Goal: Transaction & Acquisition: Book appointment/travel/reservation

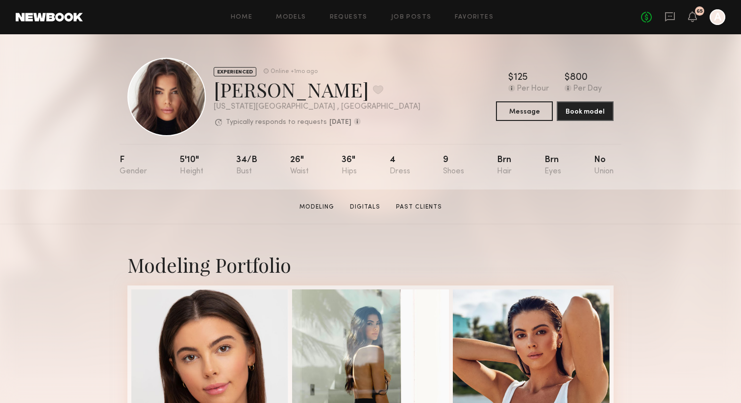
click at [717, 18] on div at bounding box center [717, 17] width 16 height 16
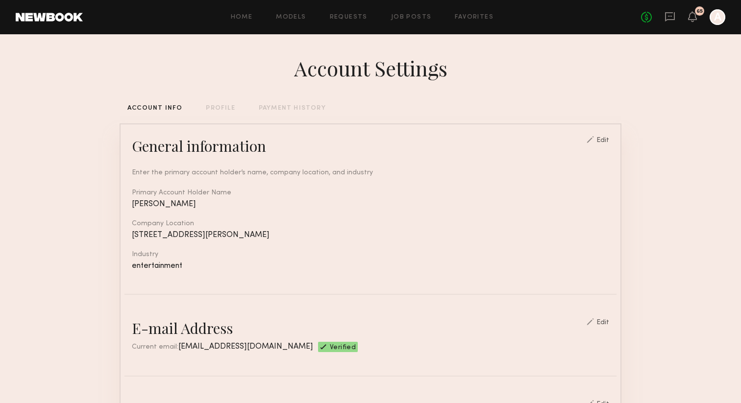
click at [296, 106] on div "PAYMENT HISTORY" at bounding box center [292, 108] width 67 height 6
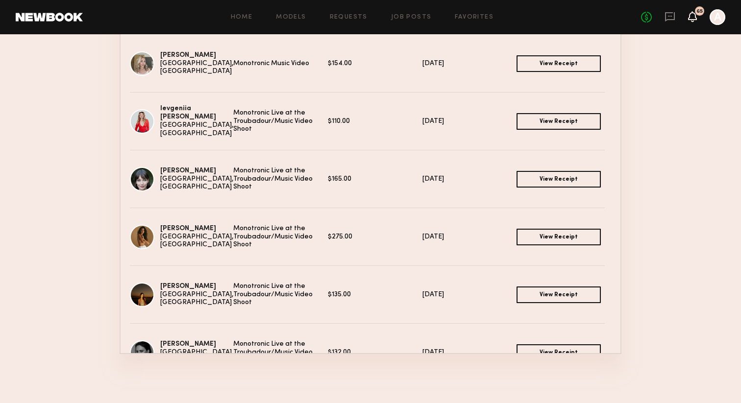
click at [692, 20] on icon at bounding box center [692, 16] width 9 height 11
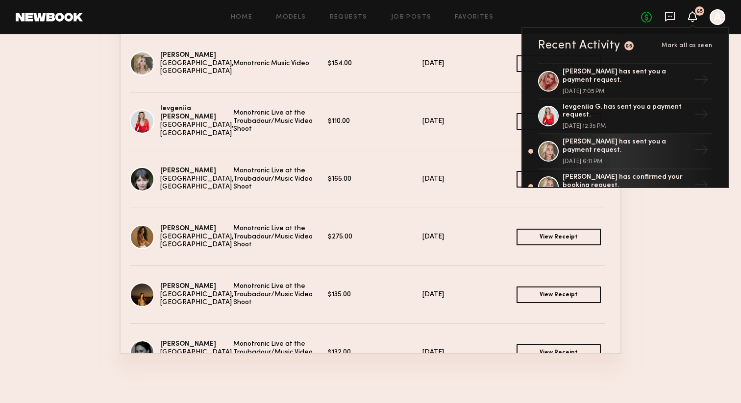
click at [668, 16] on icon at bounding box center [670, 16] width 4 height 1
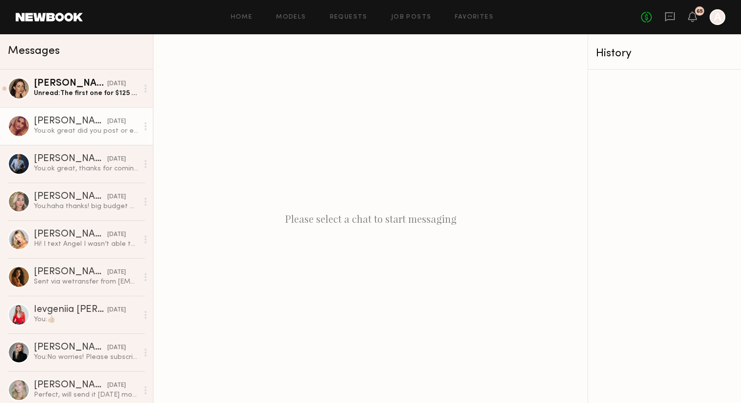
click at [58, 122] on div "Victoria H." at bounding box center [70, 122] width 73 height 10
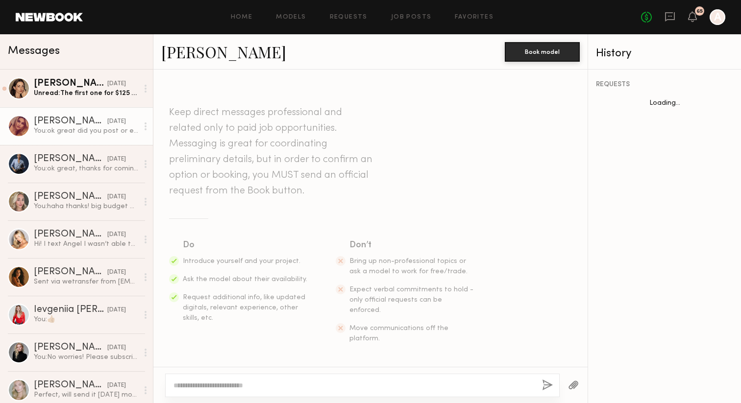
scroll to position [835, 0]
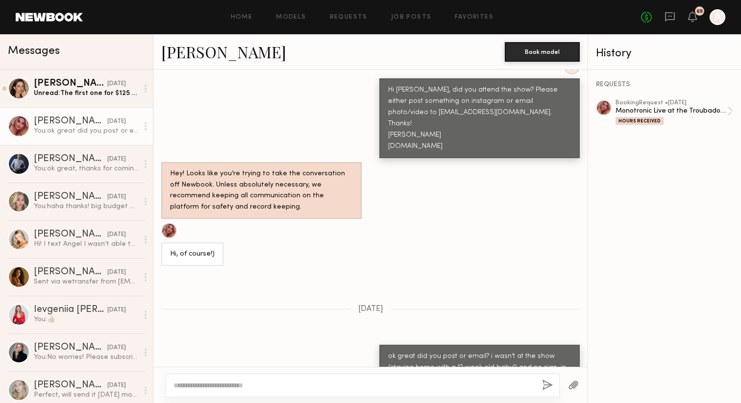
click at [193, 384] on textarea at bounding box center [353, 386] width 361 height 10
click at [341, 386] on textarea "**********" at bounding box center [353, 386] width 361 height 10
type textarea "**********"
click at [546, 386] on button "button" at bounding box center [547, 386] width 11 height 12
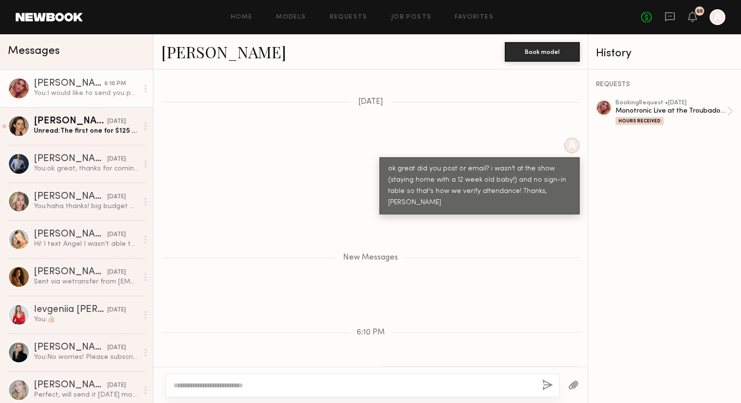
scroll to position [1104, 0]
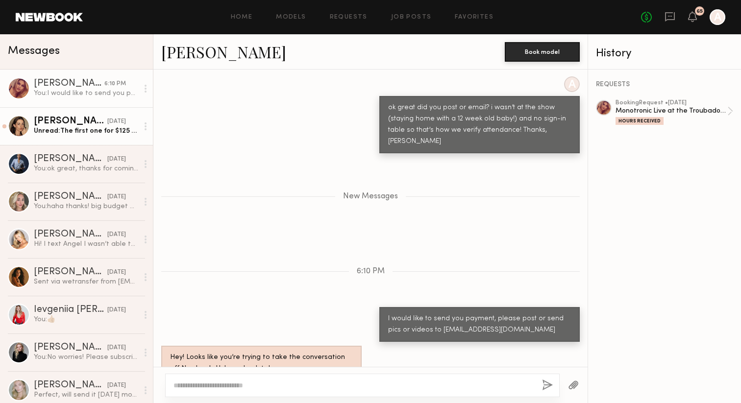
click at [47, 125] on div "Liv Y." at bounding box center [70, 122] width 73 height 10
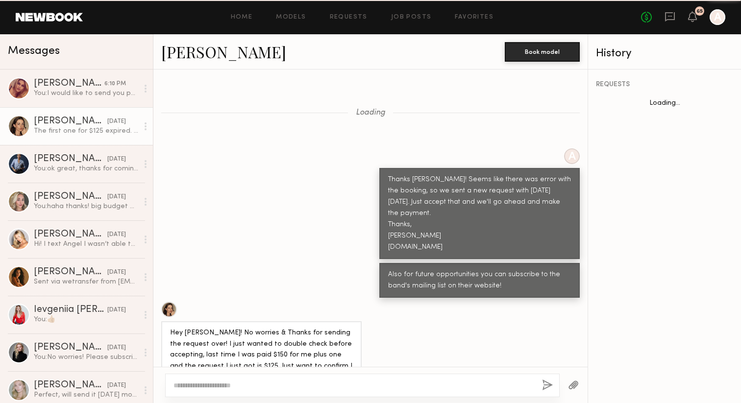
scroll to position [721, 0]
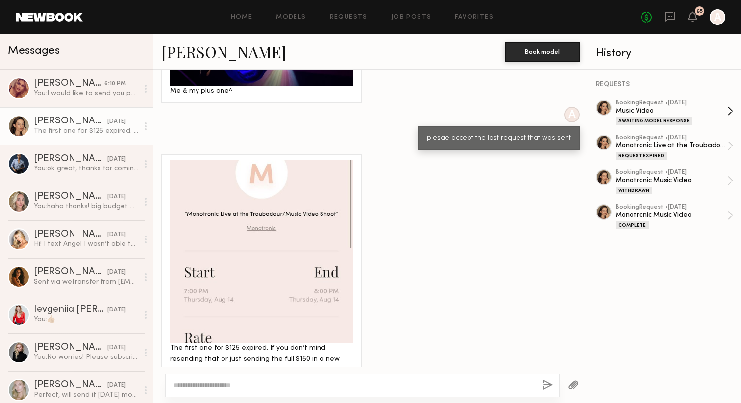
click at [637, 104] on div "booking Request • 08/15/2025" at bounding box center [671, 103] width 112 height 6
click at [632, 214] on div "Monotronic Music Video" at bounding box center [671, 215] width 112 height 9
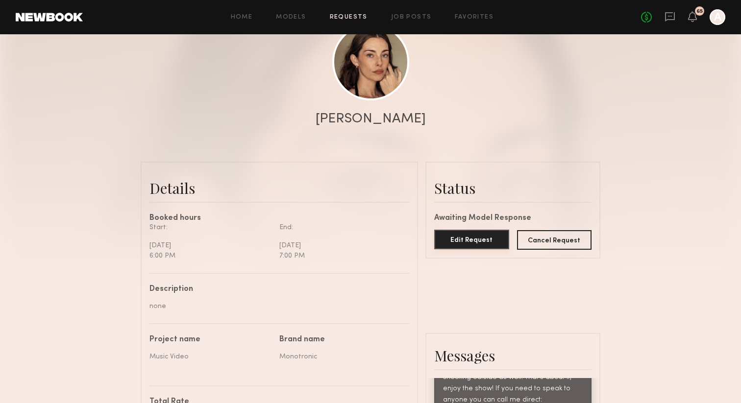
scroll to position [4110, 0]
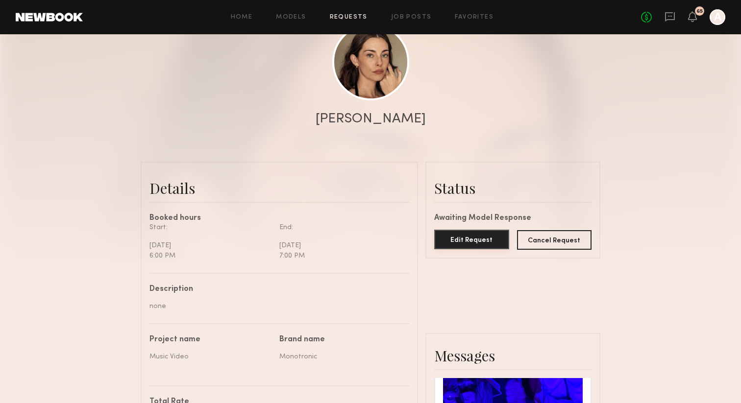
click at [467, 243] on button "Edit Request" at bounding box center [471, 240] width 75 height 20
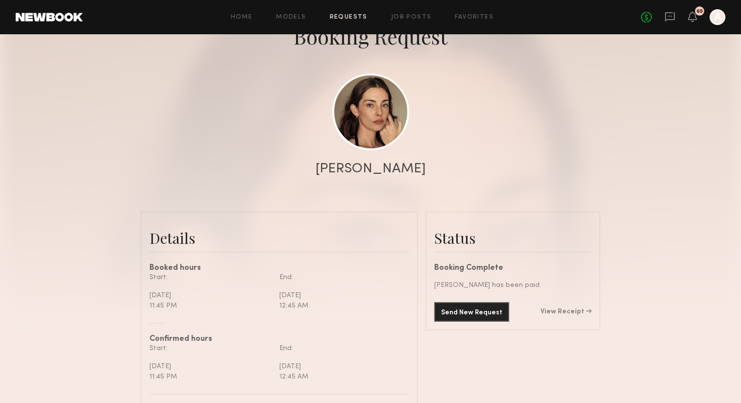
scroll to position [96, 0]
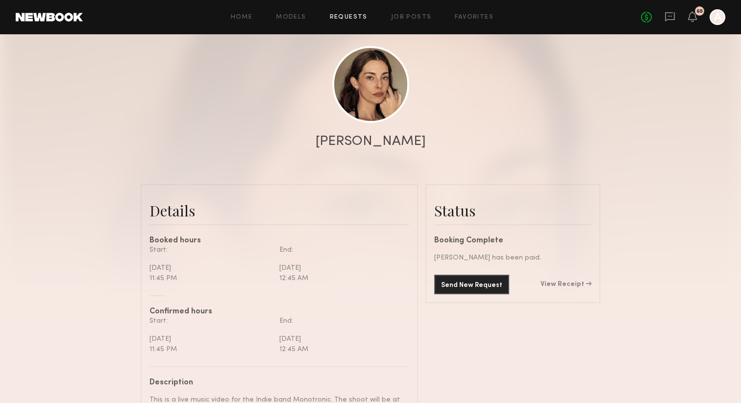
click at [447, 237] on div "Booking Complete" at bounding box center [512, 241] width 157 height 8
click at [460, 274] on button "Send New Request" at bounding box center [471, 284] width 75 height 20
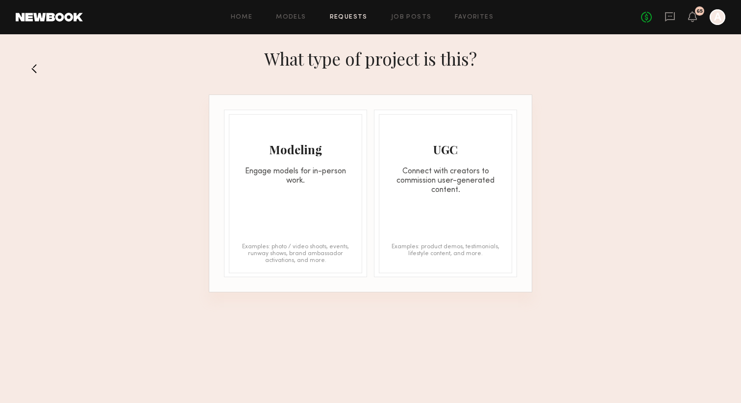
click at [293, 166] on div "Modeling Engage models for in-person work." at bounding box center [295, 150] width 132 height 71
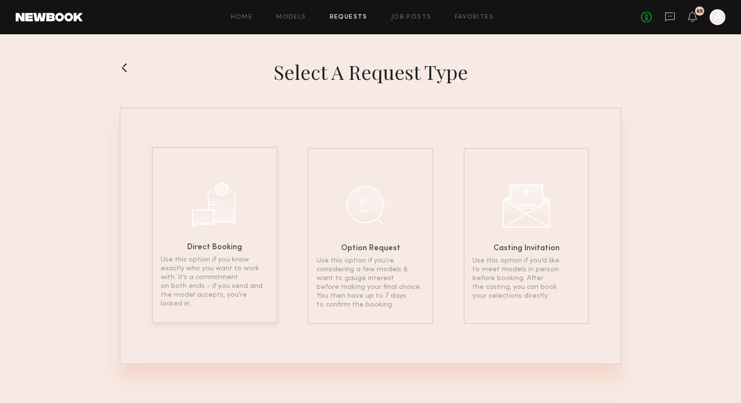
click at [216, 185] on div at bounding box center [214, 203] width 49 height 49
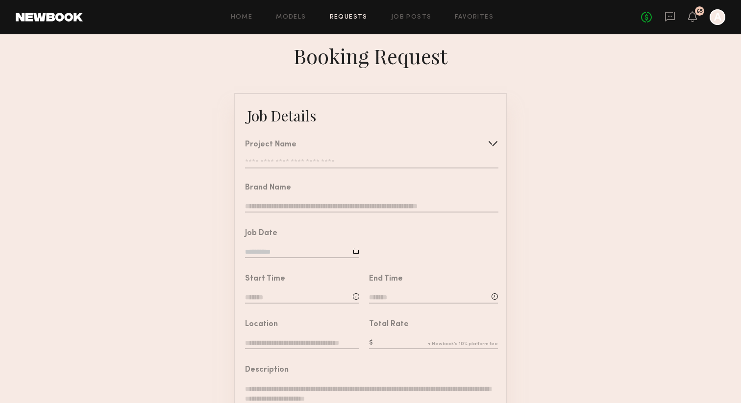
click at [259, 161] on input "text" at bounding box center [371, 164] width 253 height 10
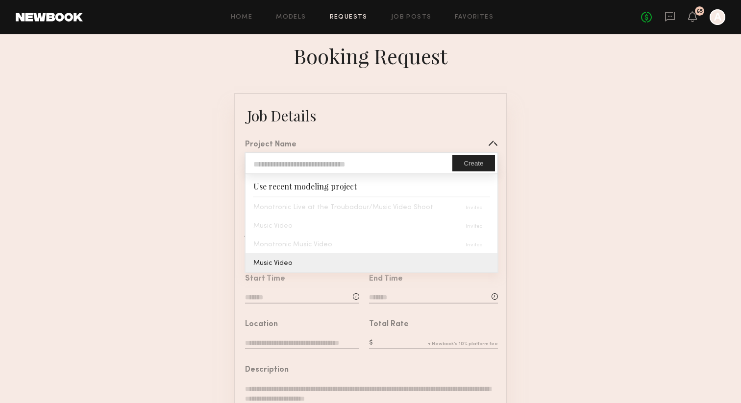
type input "**********"
type textarea "**********"
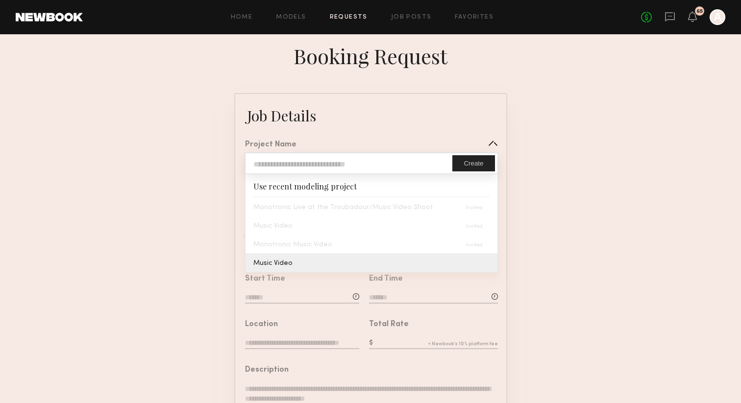
type textarea "**********"
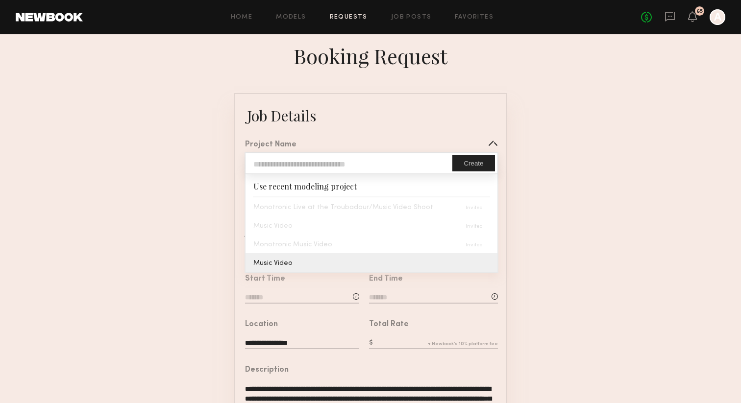
click at [281, 259] on common-border "**********" at bounding box center [370, 366] width 273 height 546
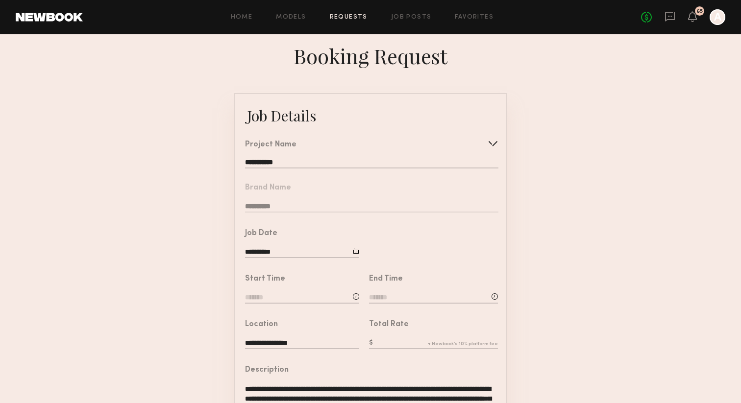
click at [691, 22] on div "65" at bounding box center [692, 17] width 9 height 12
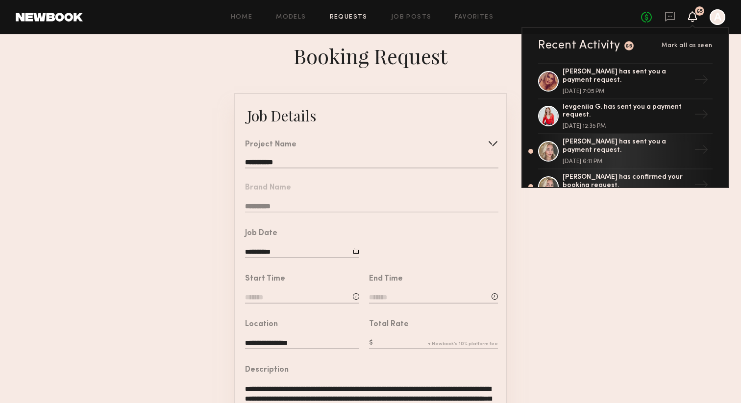
click at [648, 252] on form "**********" at bounding box center [370, 366] width 741 height 546
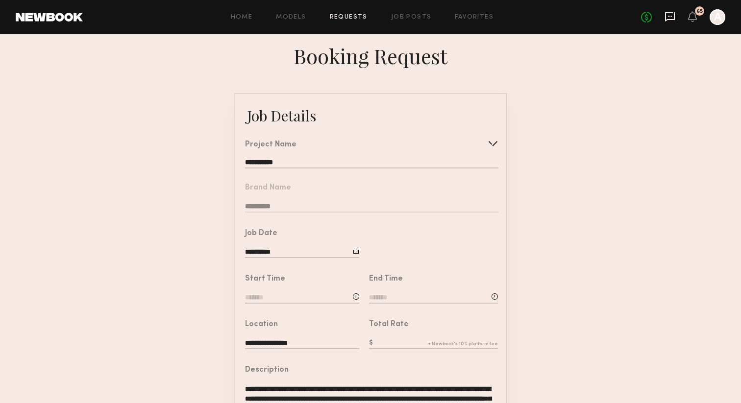
click at [674, 20] on icon at bounding box center [670, 16] width 10 height 9
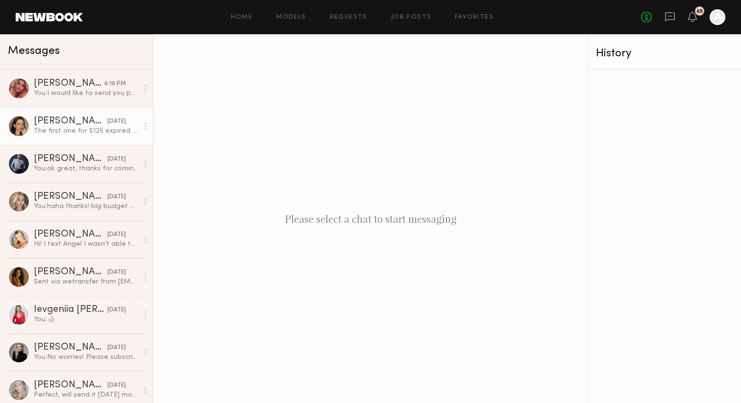
click at [59, 124] on div "[PERSON_NAME]" at bounding box center [70, 122] width 73 height 10
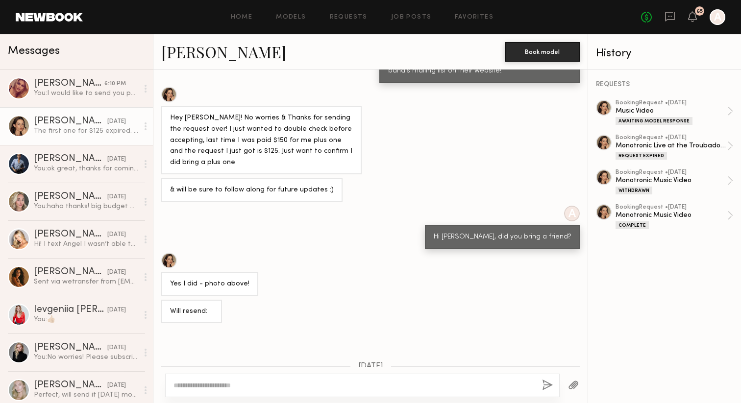
scroll to position [3376, 0]
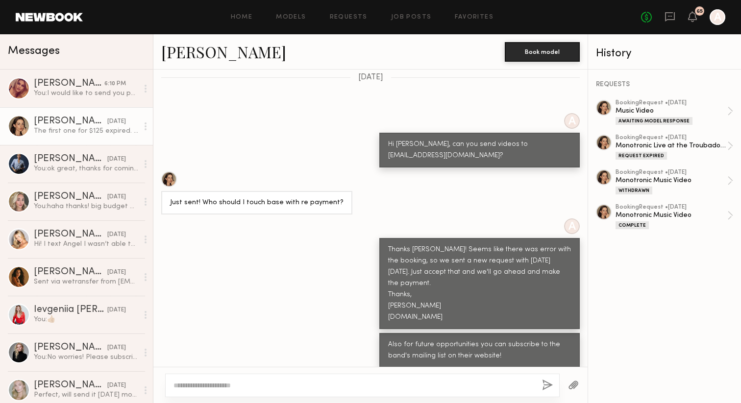
click at [175, 49] on link "Liv Y." at bounding box center [223, 51] width 125 height 21
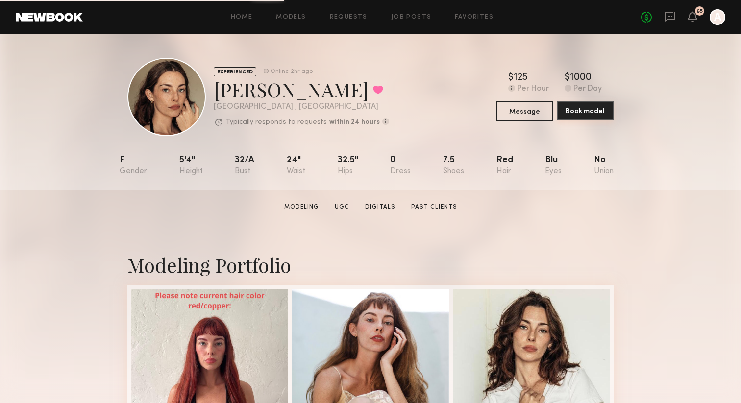
click at [571, 115] on button "Book model" at bounding box center [584, 111] width 57 height 20
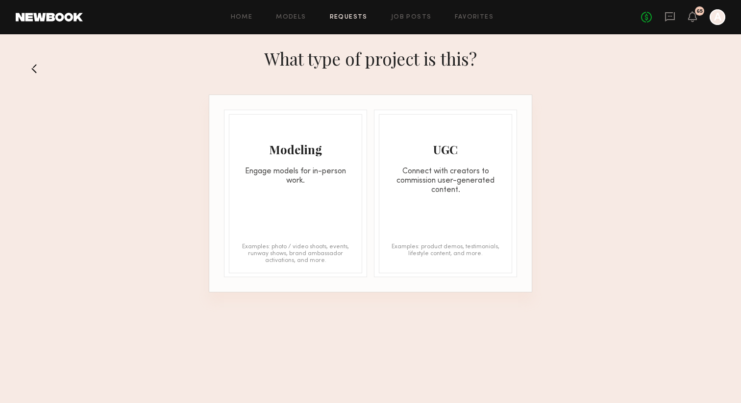
click at [295, 165] on div "Modeling Engage models for in-person work." at bounding box center [295, 150] width 132 height 71
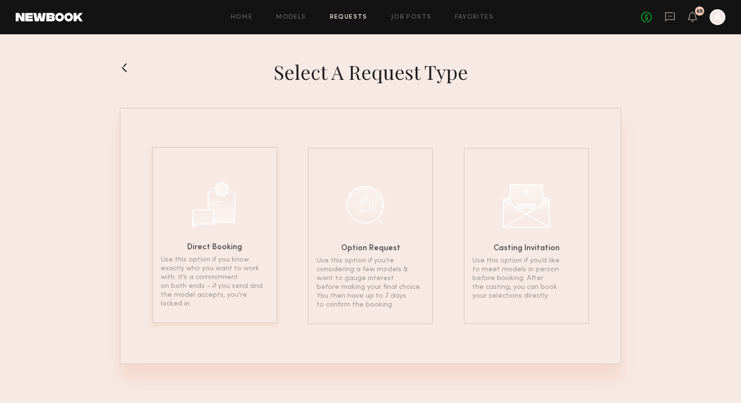
click at [206, 206] on div at bounding box center [214, 203] width 49 height 49
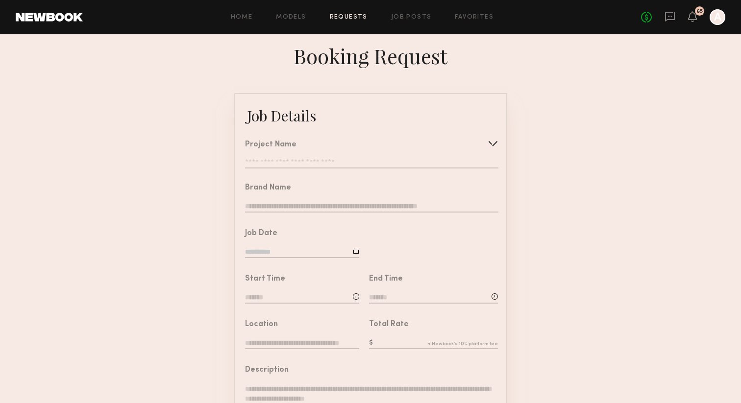
click at [257, 161] on input "text" at bounding box center [371, 164] width 253 height 10
click at [671, 18] on icon at bounding box center [669, 16] width 11 height 11
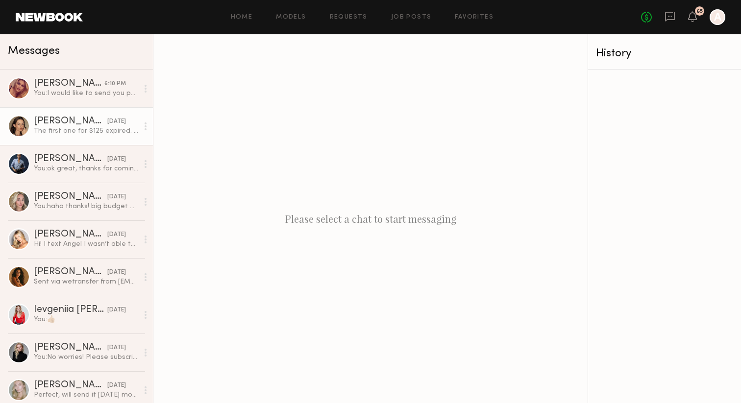
click at [54, 119] on div "[PERSON_NAME]" at bounding box center [70, 122] width 73 height 10
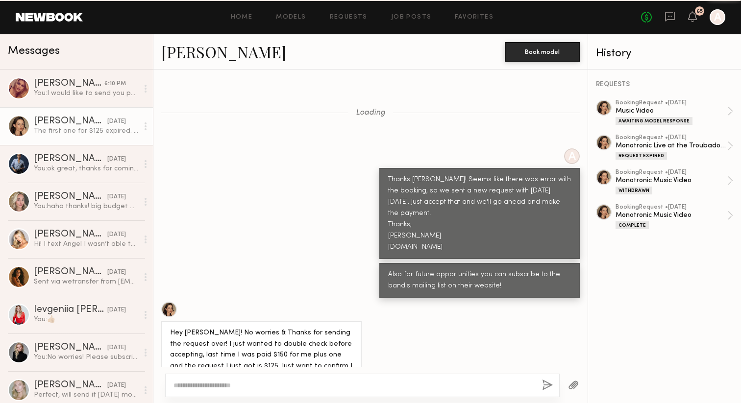
scroll to position [721, 0]
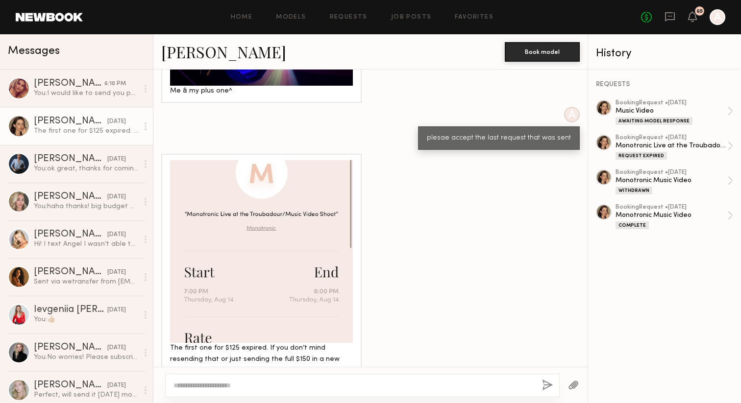
click at [181, 53] on link "[PERSON_NAME]" at bounding box center [223, 51] width 125 height 21
